Goal: Task Accomplishment & Management: Manage account settings

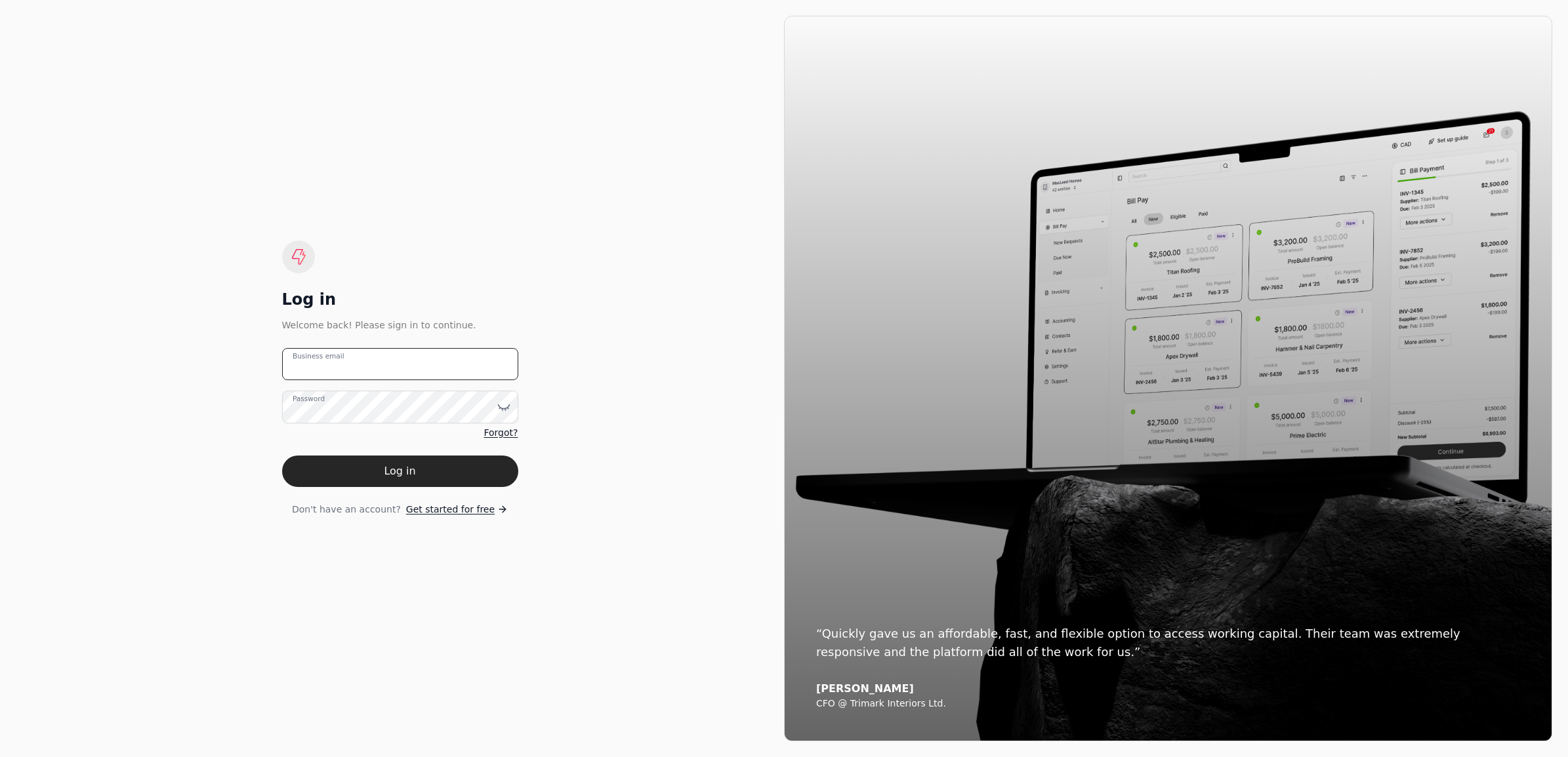
click at [463, 365] on email "Business email" at bounding box center [399, 365] width 236 height 32
type email "[EMAIL_ADDRESS][DOMAIN_NAME]"
